Goal: Book appointment/travel/reservation

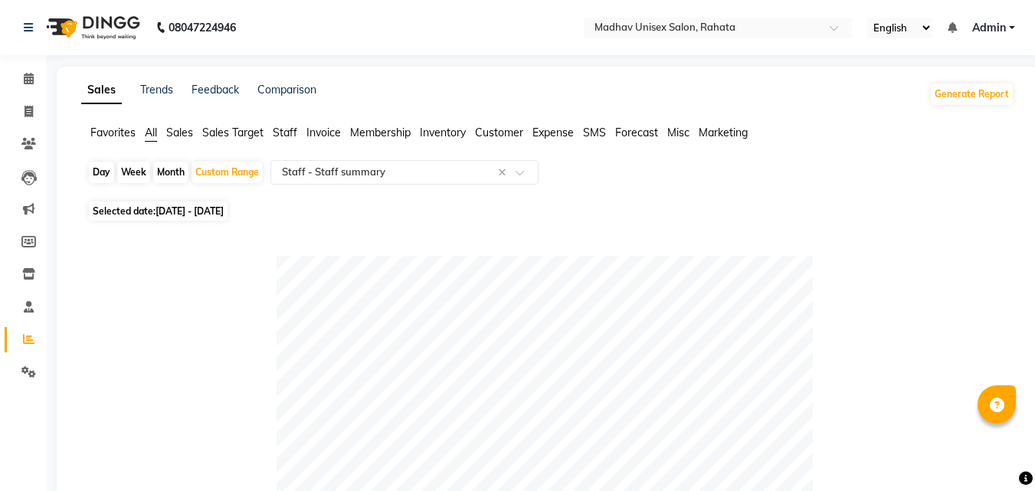
select select "full_report"
select select "csv"
click at [28, 75] on icon at bounding box center [29, 78] width 10 height 11
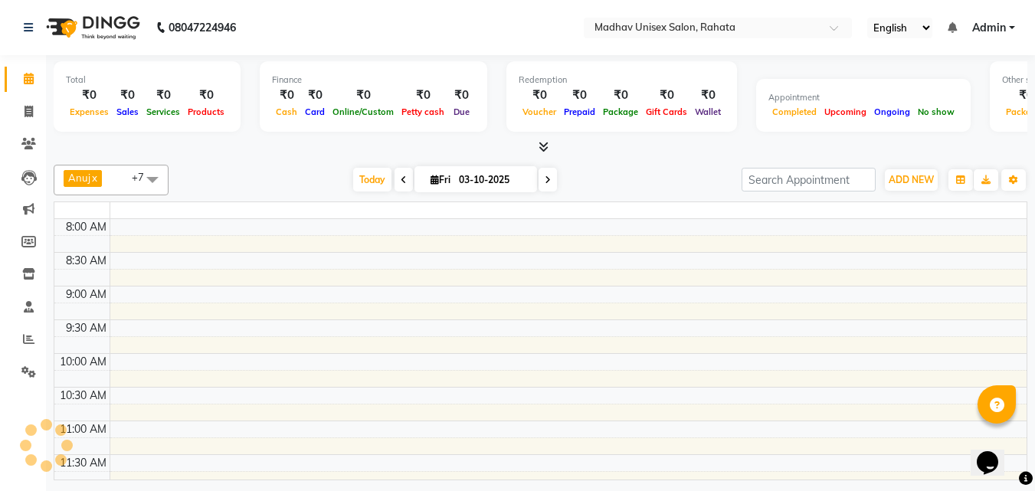
click at [28, 75] on icon at bounding box center [29, 78] width 10 height 11
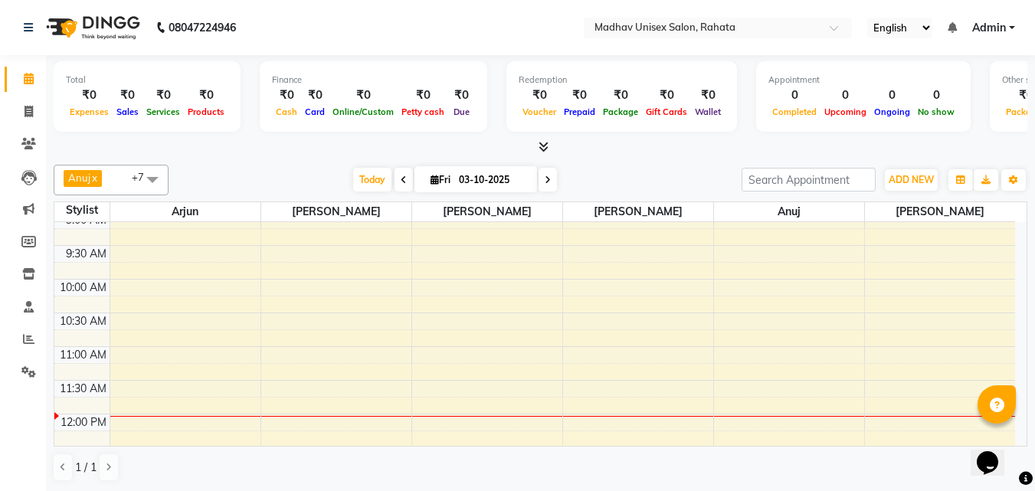
scroll to position [213, 0]
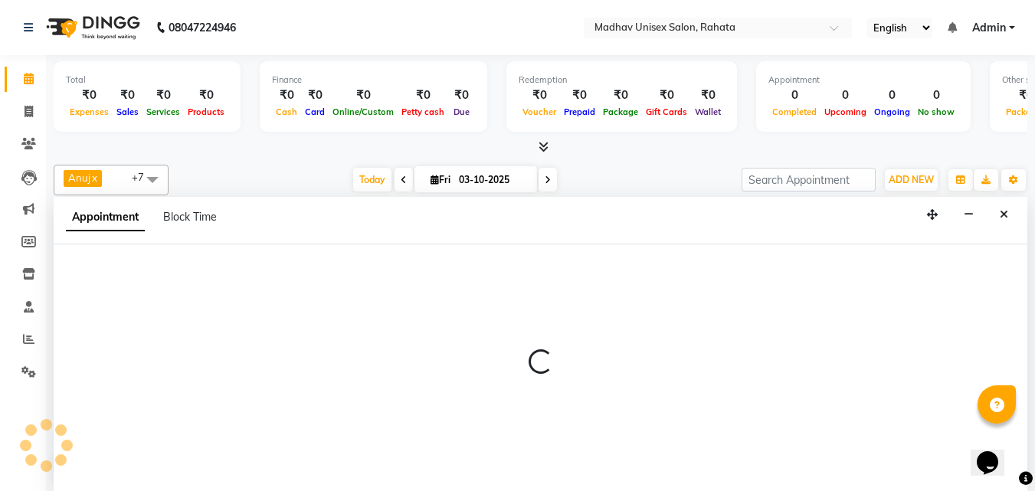
scroll to position [1, 0]
select select "14048"
select select "675"
select select "tentative"
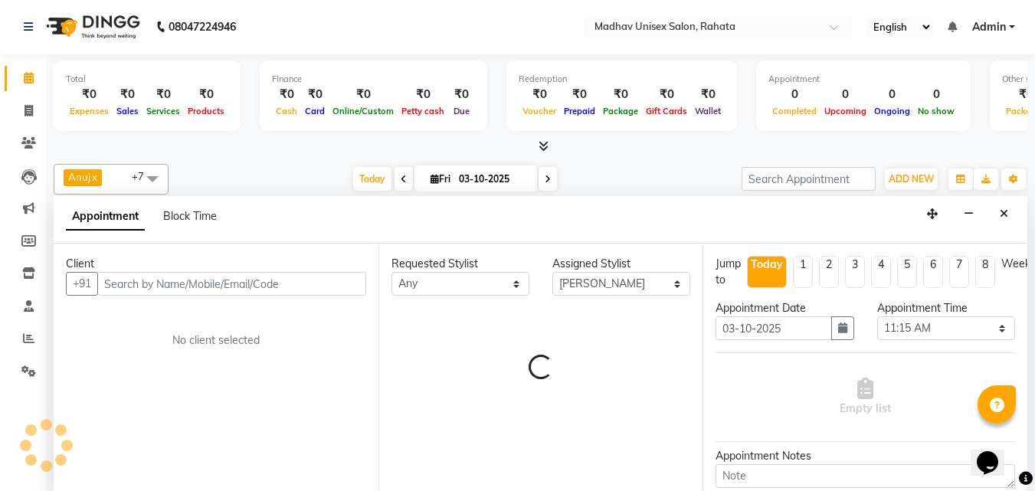
click at [178, 286] on input "text" at bounding box center [231, 284] width 269 height 24
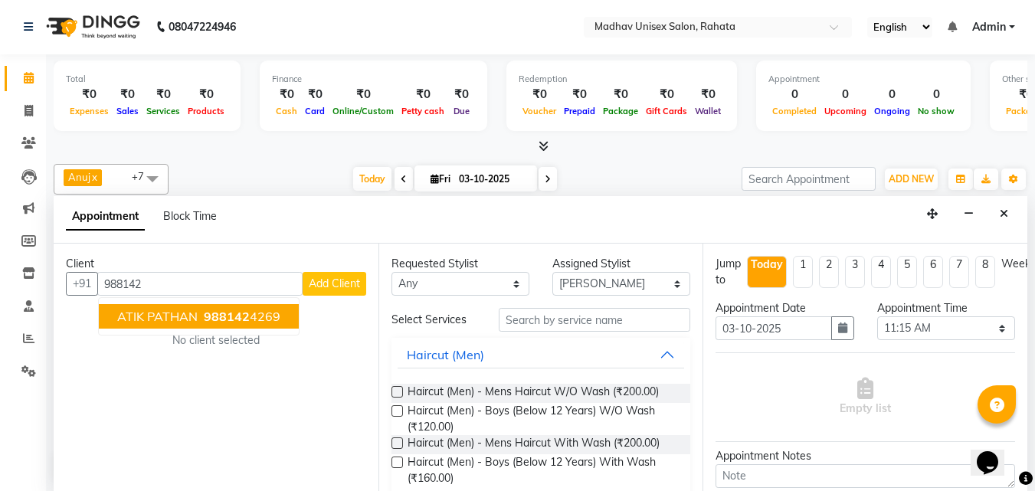
click at [181, 320] on span "ATIK PATHAN" at bounding box center [157, 316] width 80 height 15
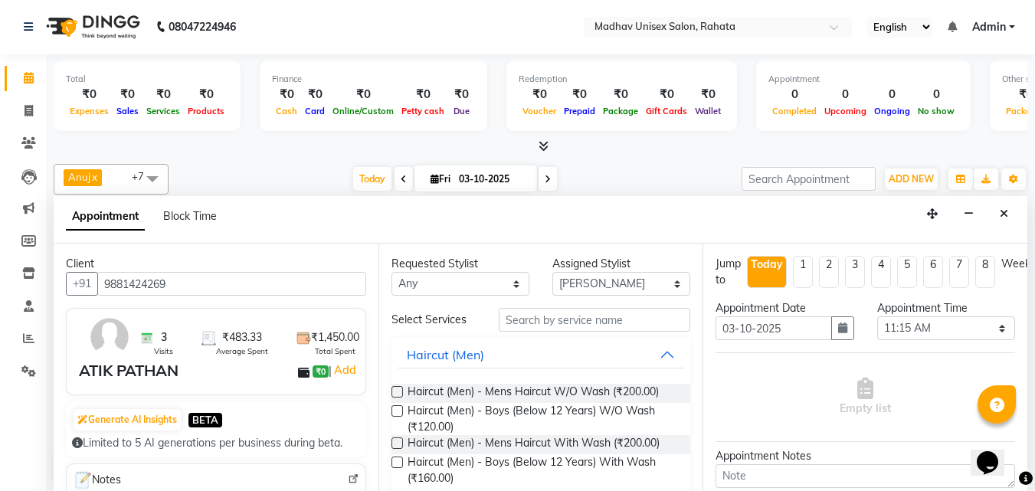
type input "9881424269"
click at [539, 319] on input "text" at bounding box center [594, 320] width 191 height 24
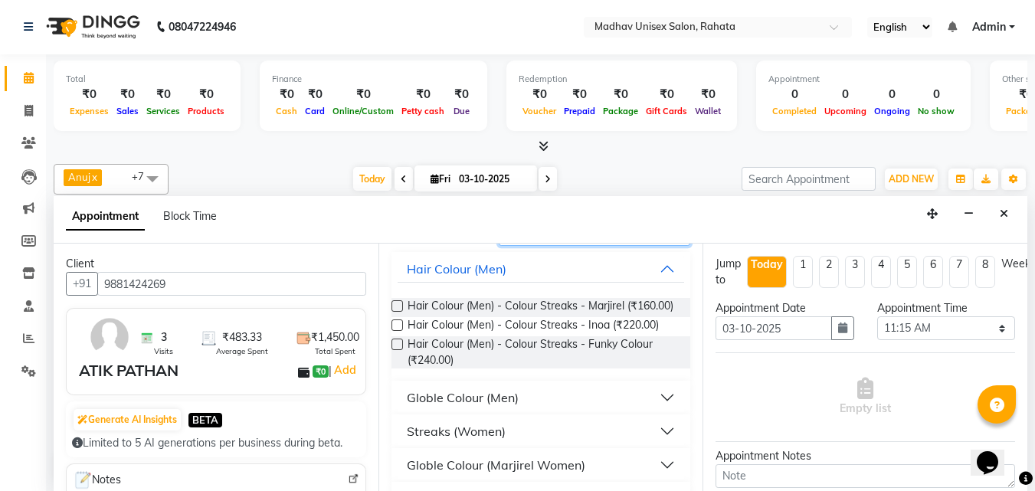
scroll to position [87, 0]
type input "colo"
click at [483, 406] on div "Globle Colour (Men)" at bounding box center [463, 397] width 112 height 18
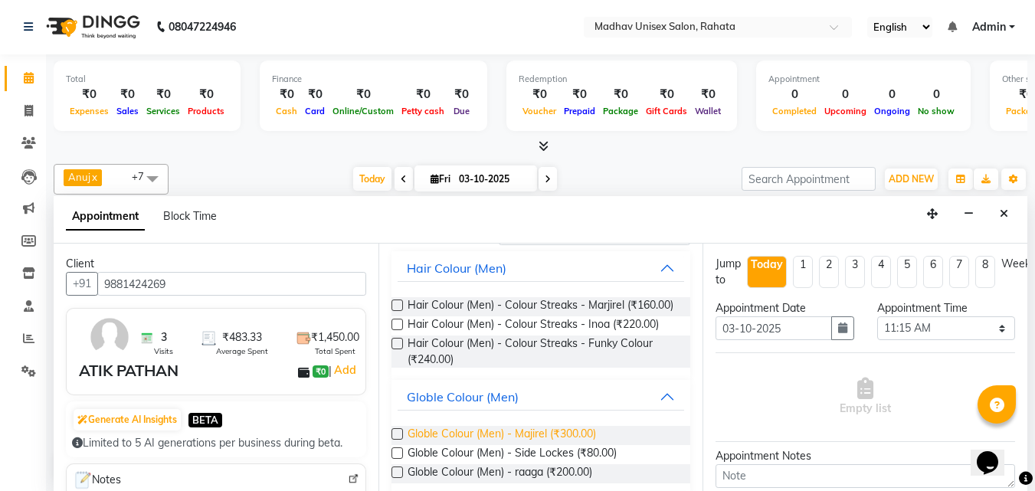
click at [506, 445] on span "Globle Colour (Men) - Majirel (₹300.00)" at bounding box center [502, 435] width 188 height 19
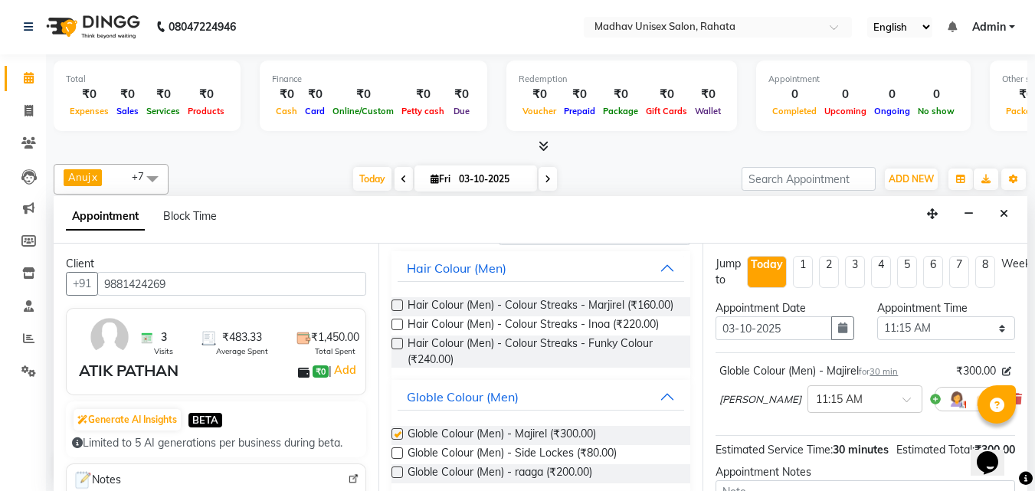
checkbox input "false"
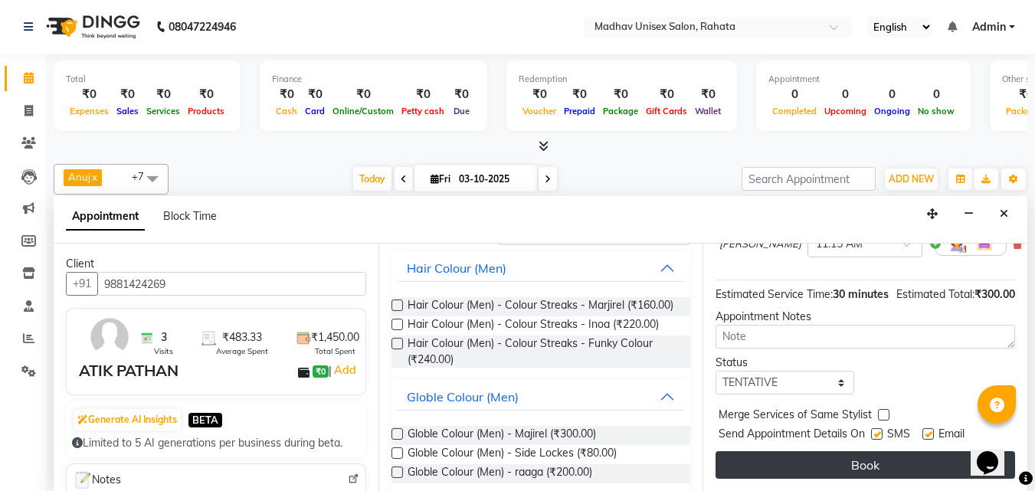
click at [777, 452] on button "Book" at bounding box center [865, 465] width 300 height 28
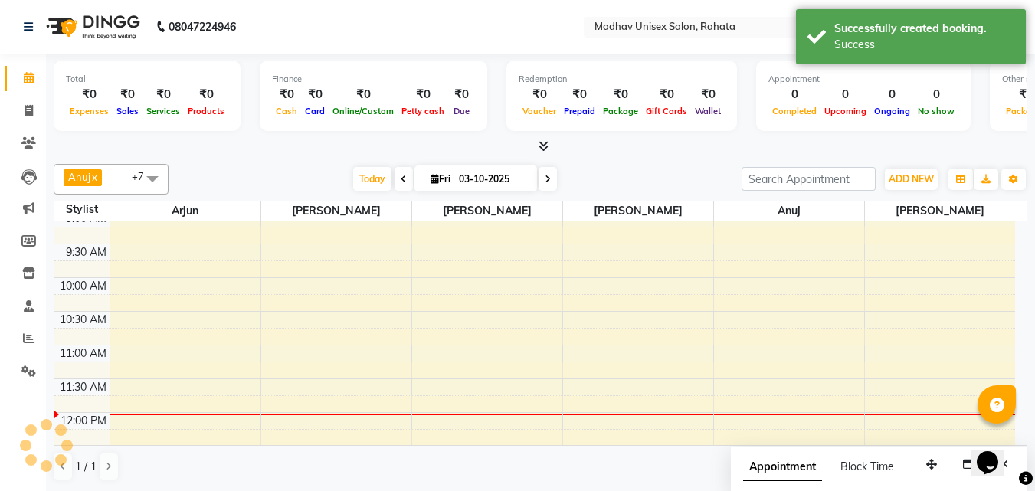
scroll to position [0, 0]
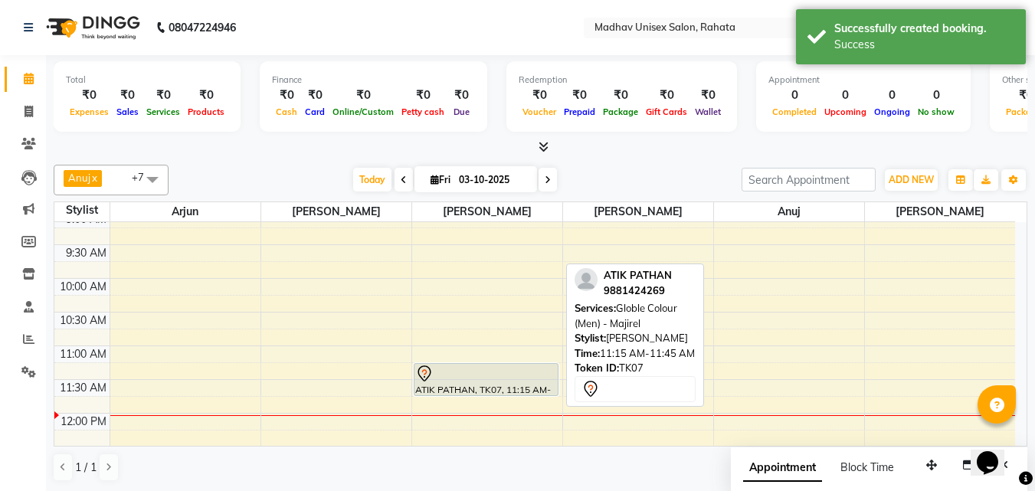
click at [449, 367] on div at bounding box center [486, 374] width 142 height 18
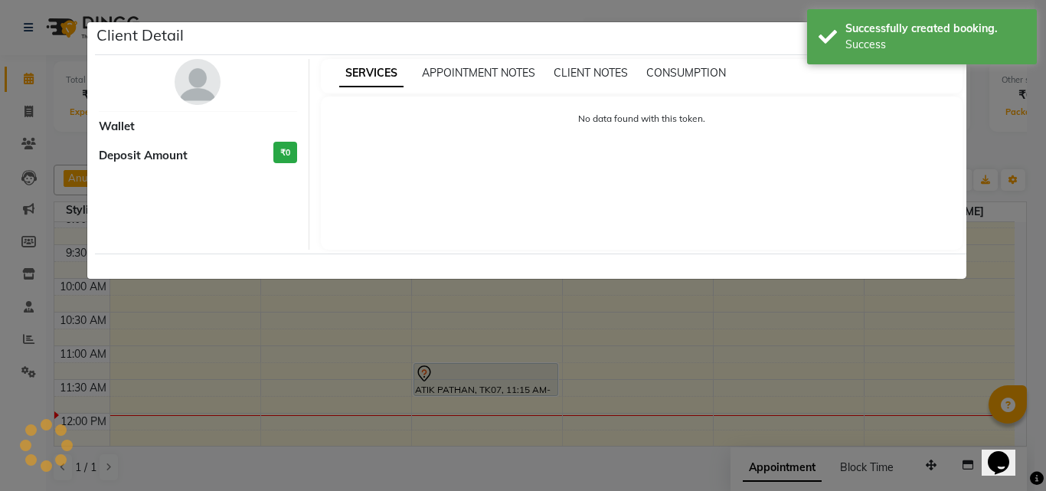
select select "7"
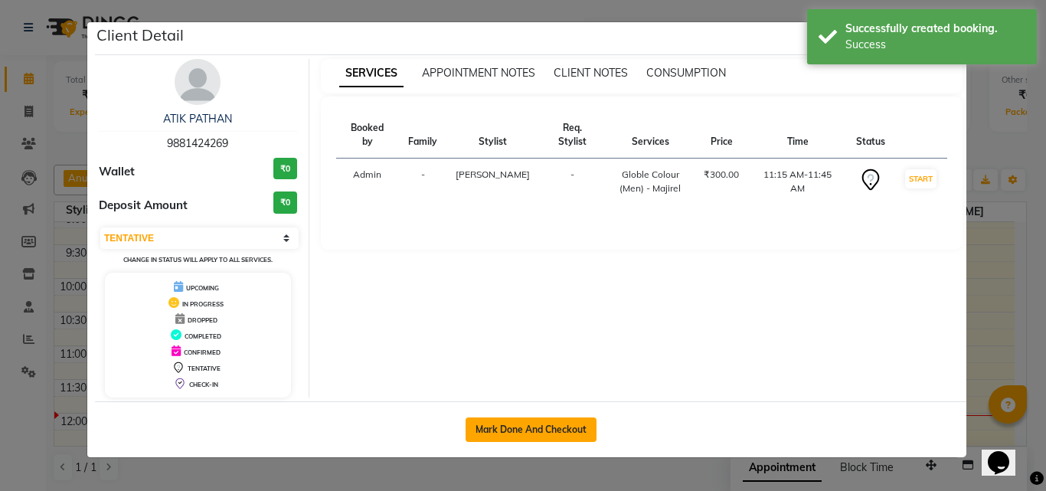
click at [506, 419] on button "Mark Done And Checkout" at bounding box center [531, 429] width 131 height 25
select select "service"
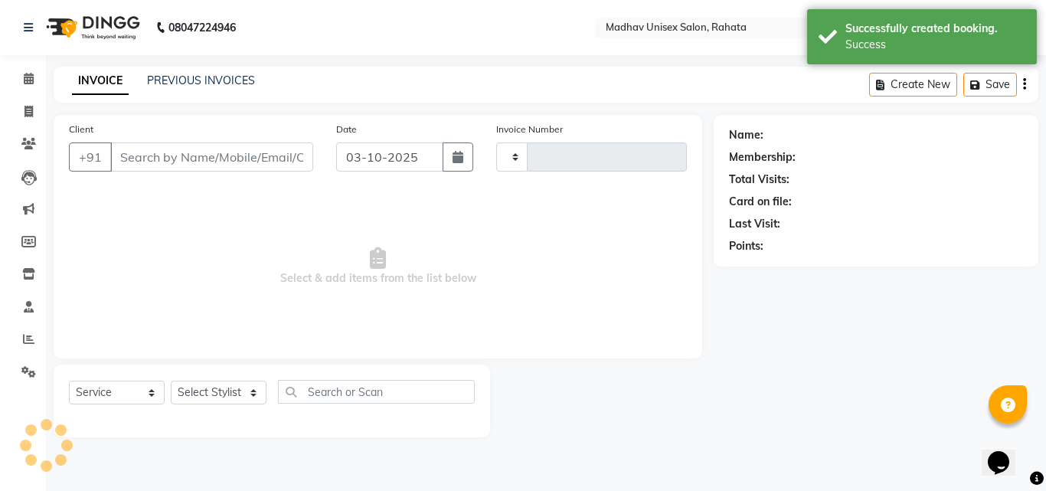
type input "3087"
select select "870"
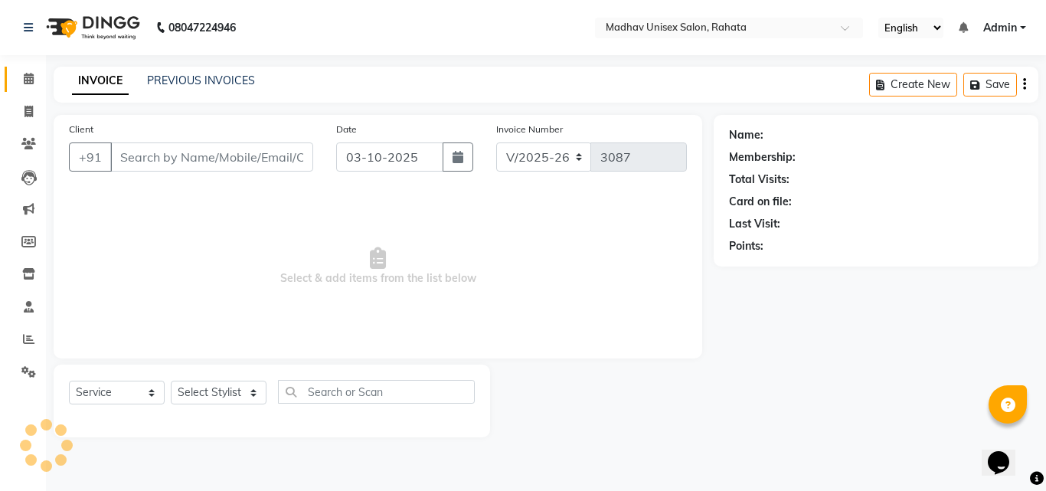
click at [30, 68] on link "Calendar" at bounding box center [23, 79] width 37 height 25
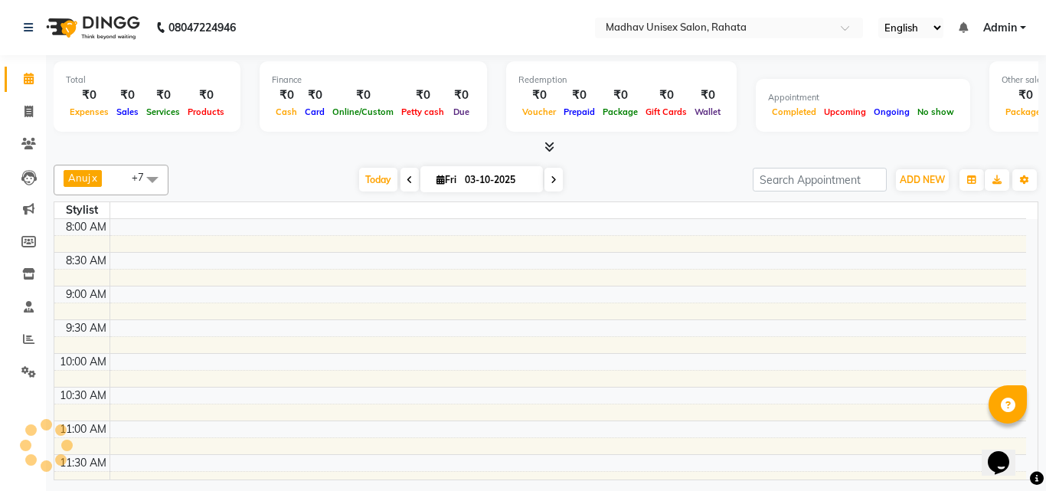
click at [402, 185] on span at bounding box center [410, 180] width 18 height 24
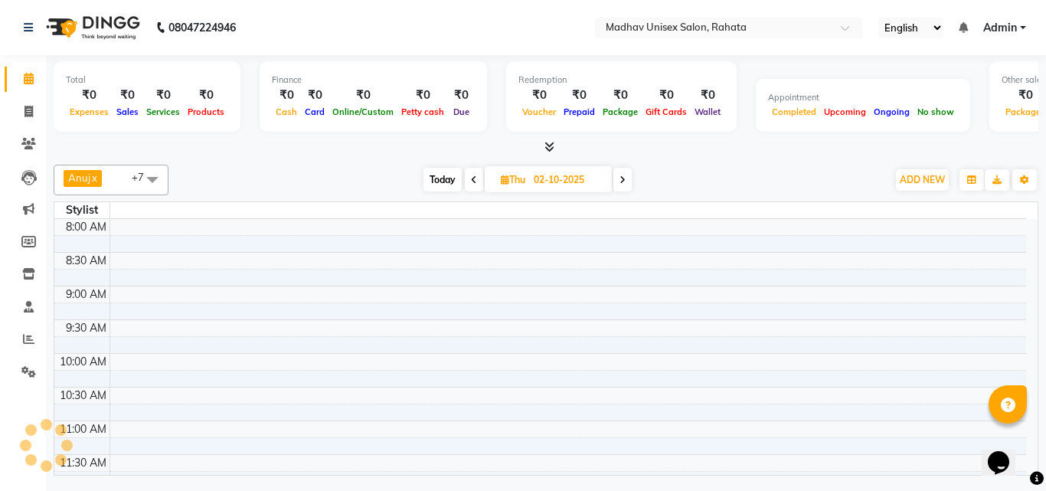
click at [470, 185] on span at bounding box center [474, 180] width 18 height 24
click at [470, 185] on span at bounding box center [472, 180] width 18 height 24
click at [472, 182] on icon at bounding box center [475, 179] width 6 height 9
click at [471, 182] on icon at bounding box center [473, 179] width 6 height 9
click at [471, 182] on icon at bounding box center [474, 179] width 6 height 9
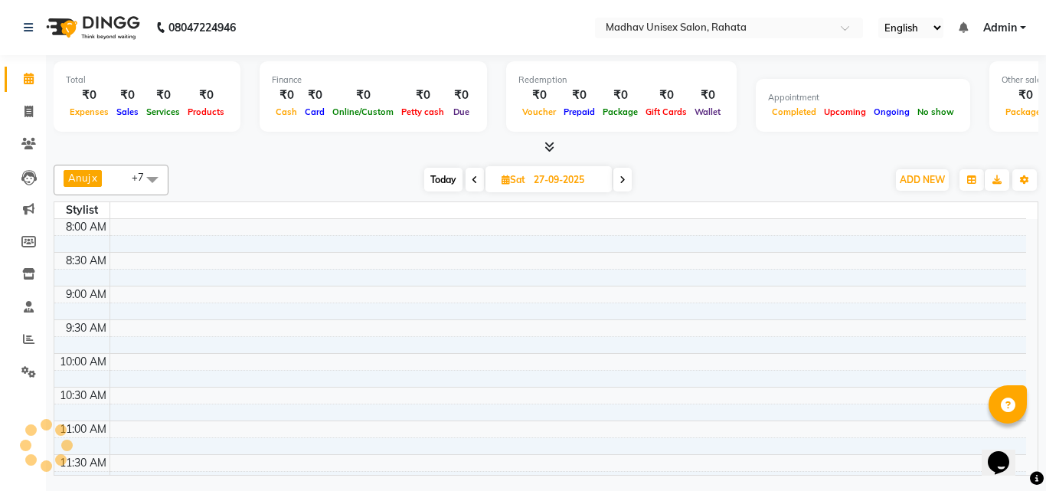
click at [472, 182] on icon at bounding box center [475, 179] width 6 height 9
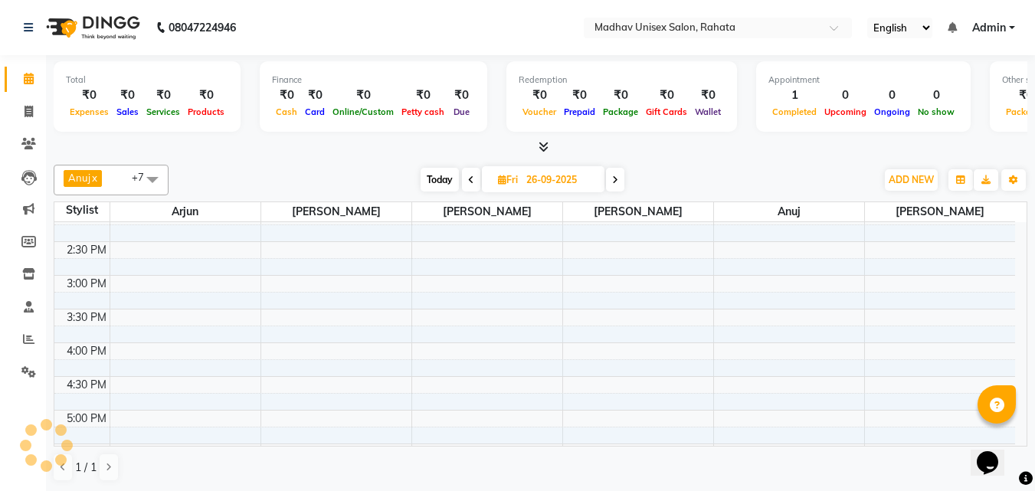
scroll to position [552, 0]
click at [468, 181] on icon at bounding box center [471, 179] width 6 height 9
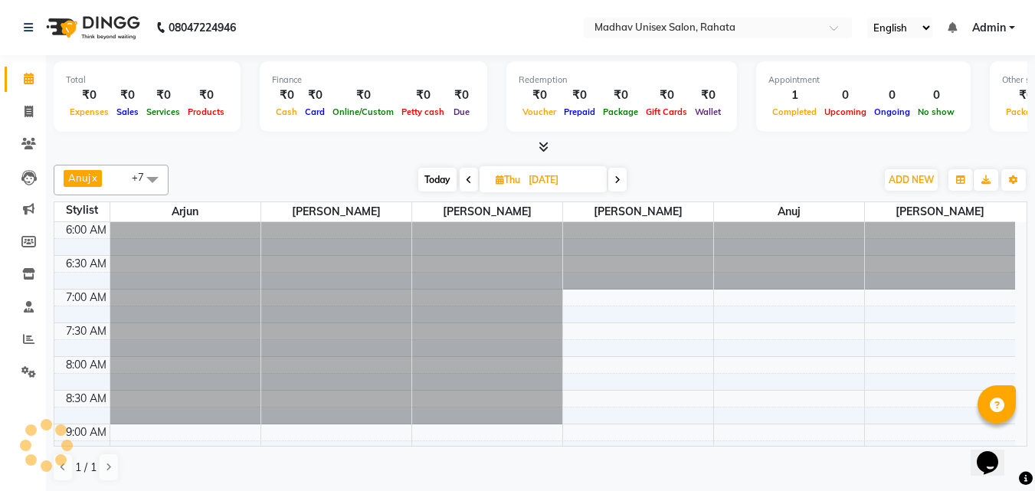
scroll to position [405, 0]
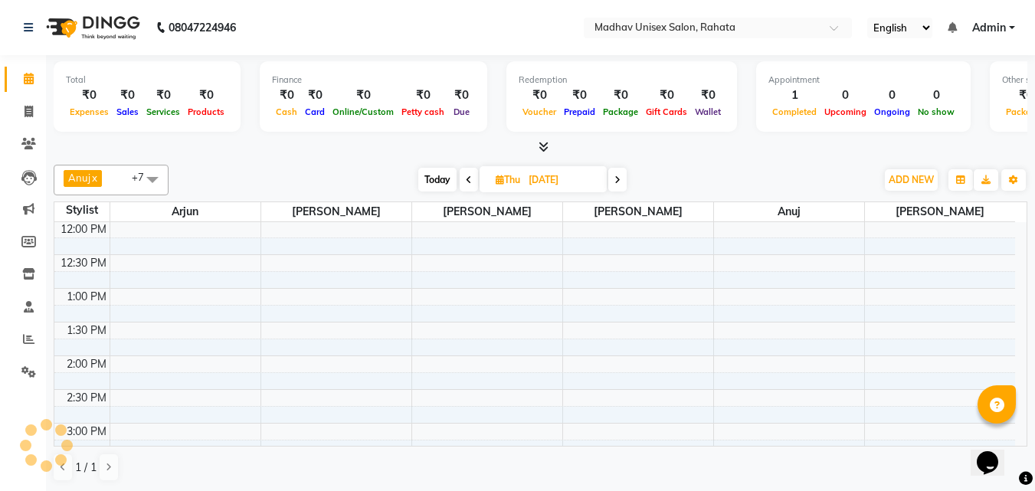
click at [466, 181] on icon at bounding box center [469, 179] width 6 height 9
click at [466, 181] on icon at bounding box center [466, 179] width 6 height 9
click at [466, 181] on icon at bounding box center [469, 179] width 6 height 9
click at [615, 182] on span at bounding box center [618, 180] width 18 height 24
type input "[DATE]"
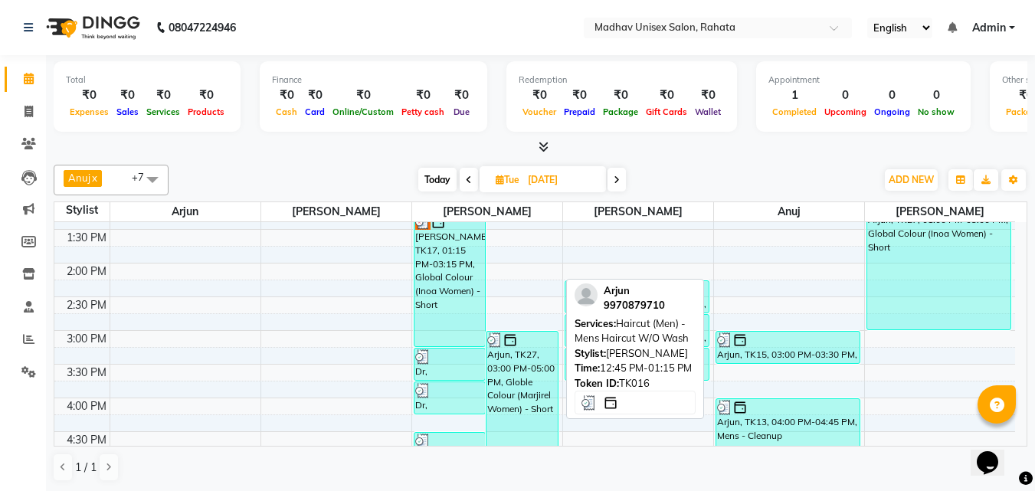
scroll to position [499, 0]
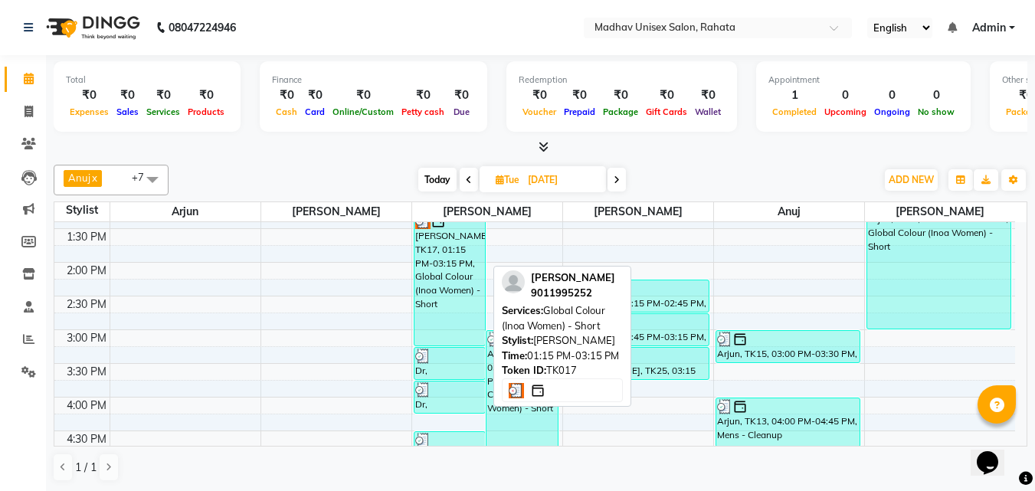
click at [459, 281] on div "[PERSON_NAME], TK17, 01:15 PM-03:15 PM, Global Colour (Inoa Women) - Short" at bounding box center [449, 279] width 71 height 133
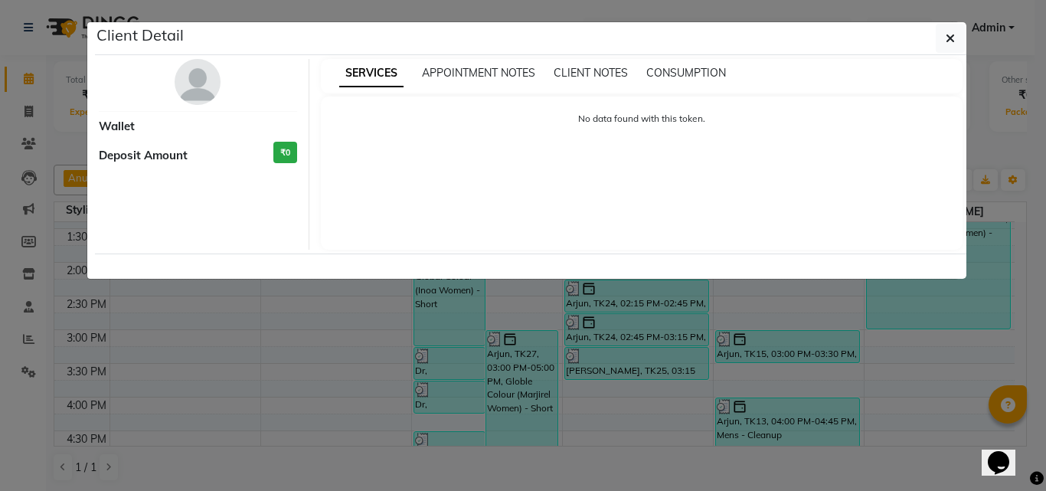
select select "3"
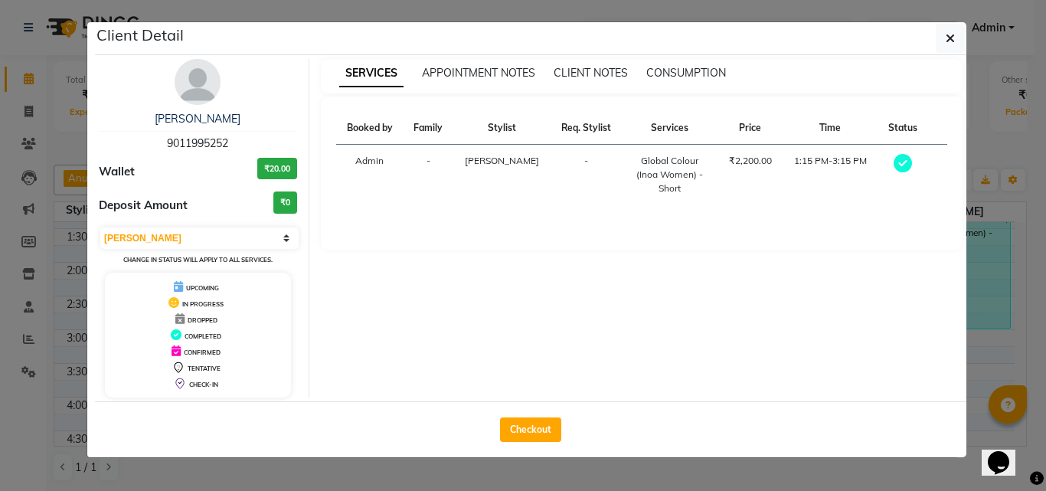
click at [468, 460] on ngb-modal-window "Client Detail [PERSON_NAME] 9011995252 Wallet ₹20.00 Deposit Amount ₹0 Select M…" at bounding box center [523, 245] width 1046 height 491
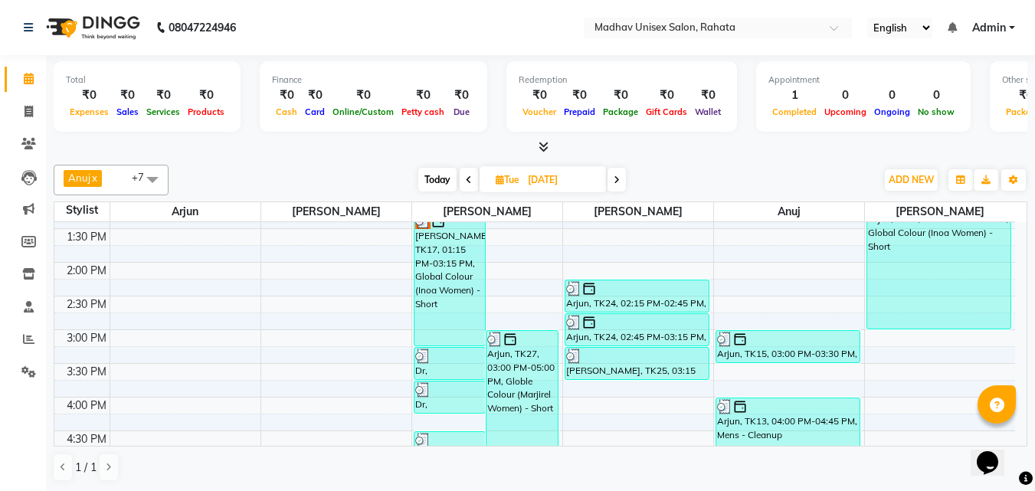
click at [620, 186] on span at bounding box center [616, 180] width 18 height 24
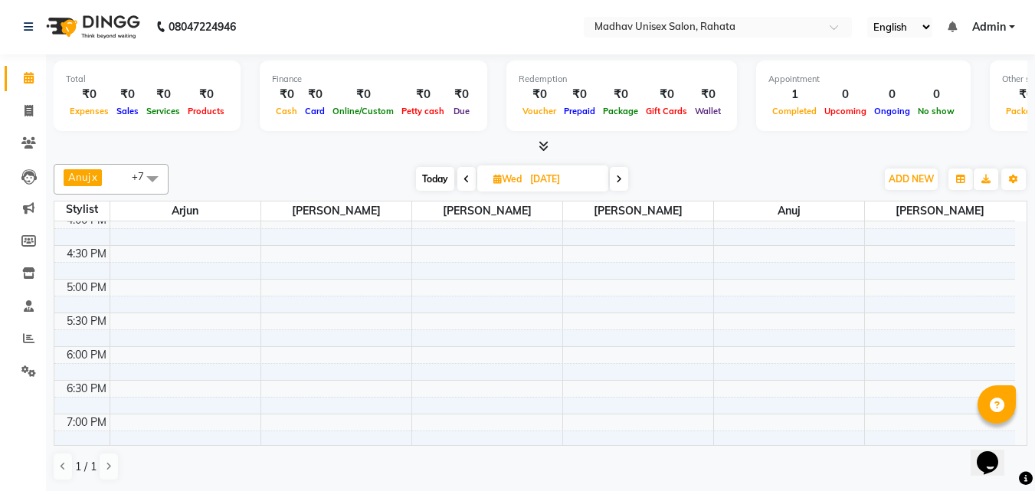
scroll to position [685, 0]
click at [620, 177] on icon at bounding box center [619, 179] width 6 height 9
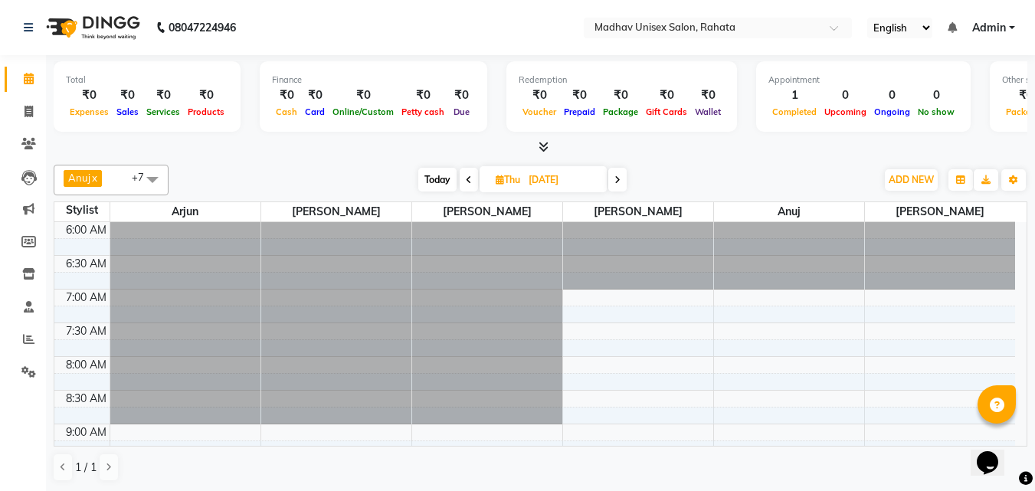
scroll to position [921, 0]
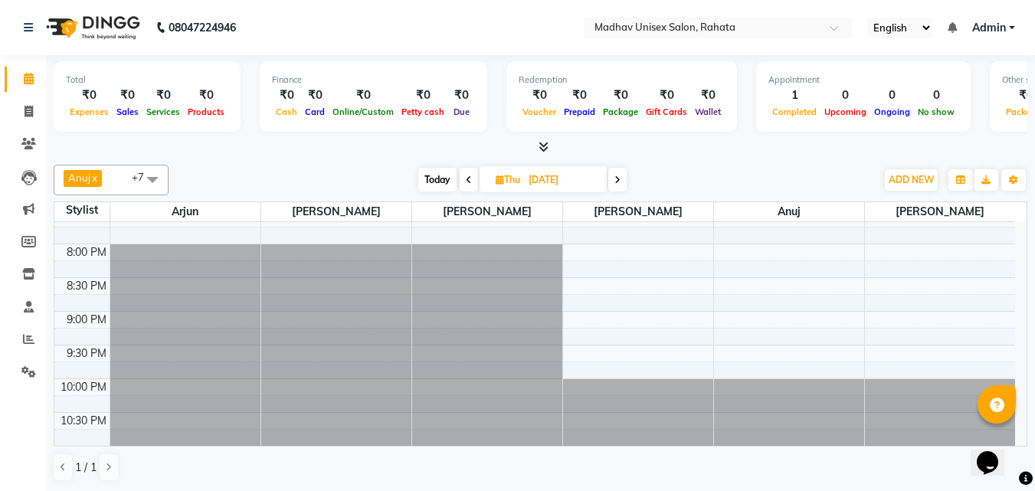
click at [619, 176] on icon at bounding box center [617, 179] width 6 height 9
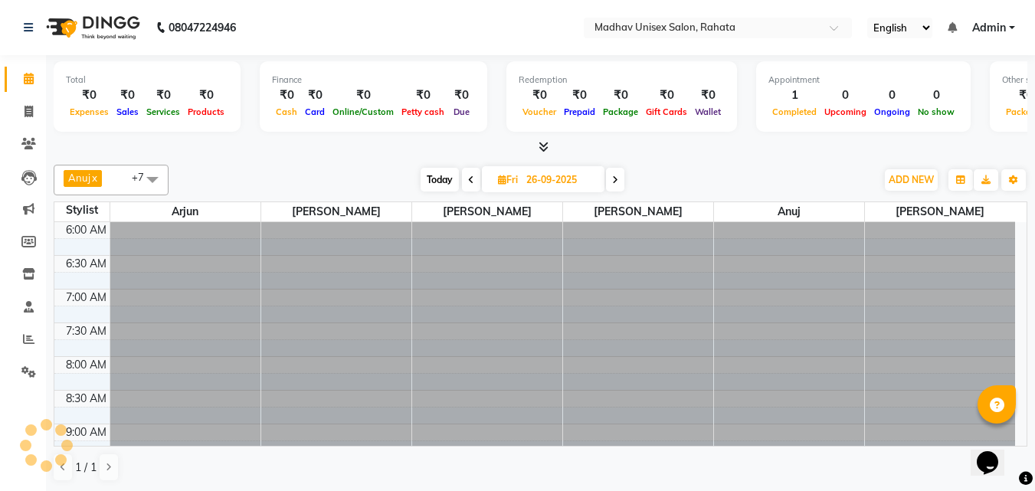
click at [619, 176] on span at bounding box center [615, 180] width 18 height 24
type input "27-09-2025"
